Goal: Transaction & Acquisition: Purchase product/service

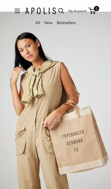
click at [18, 11] on span "Open menu" at bounding box center [17, 11] width 2 height 2
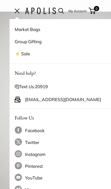
click at [31, 55] on link "⚡️ Sale" at bounding box center [65, 53] width 101 height 12
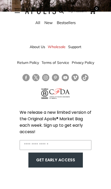
click at [35, 24] on link "All" at bounding box center [37, 22] width 5 height 5
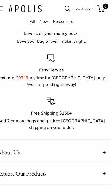
scroll to position [3321, 0]
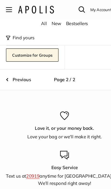
scroll to position [697, 0]
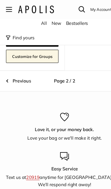
click at [12, 73] on link "Previous" at bounding box center [15, 69] width 21 height 7
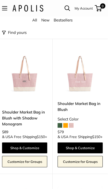
scroll to position [804, 0]
